Goal: Information Seeking & Learning: Learn about a topic

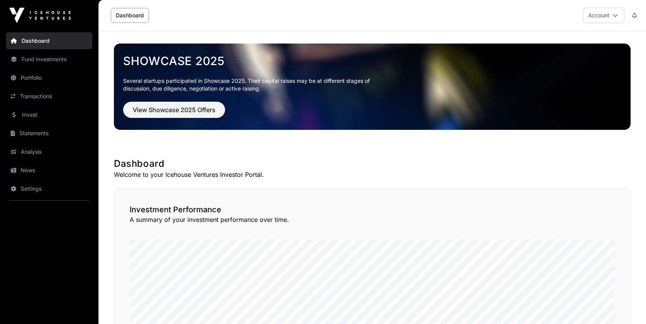
click at [50, 79] on link "Portfolio" at bounding box center [49, 77] width 86 height 17
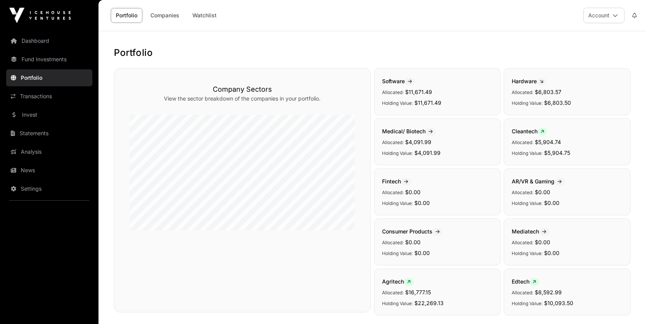
click at [47, 97] on link "Transactions" at bounding box center [49, 96] width 86 height 17
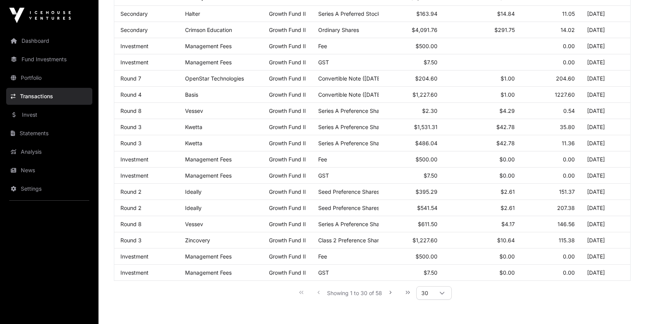
scroll to position [338, 0]
click at [435, 289] on div at bounding box center [442, 292] width 18 height 13
click at [434, 281] on span "1000" at bounding box center [430, 278] width 14 height 6
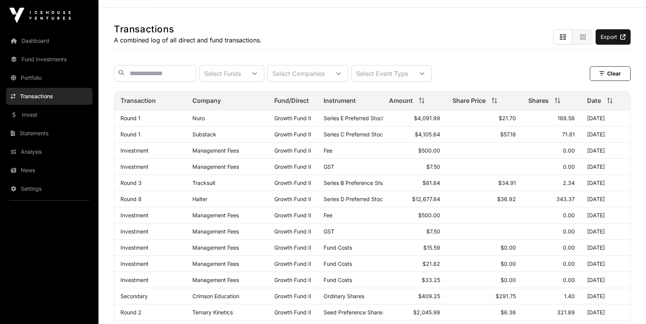
scroll to position [23, 0]
click at [201, 119] on link "Nuro" at bounding box center [198, 118] width 12 height 7
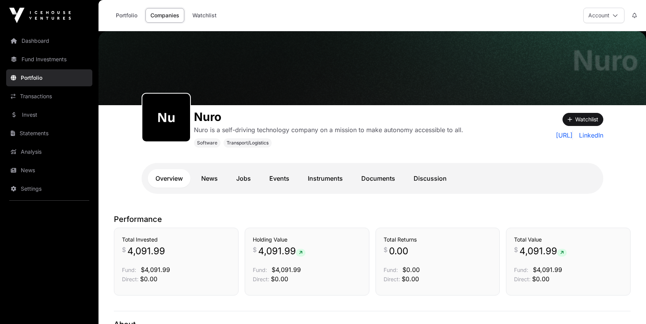
click at [561, 135] on link "[URL]" at bounding box center [564, 134] width 17 height 9
click at [591, 135] on link "LinkedIn" at bounding box center [589, 134] width 27 height 9
